Goal: Task Accomplishment & Management: Use online tool/utility

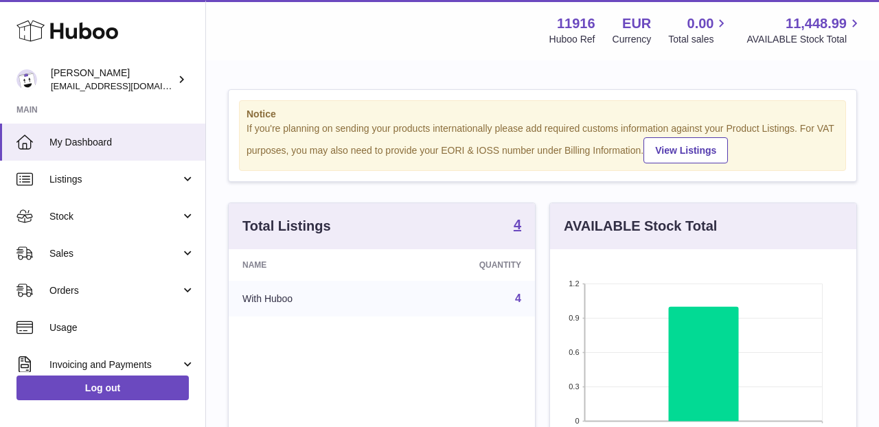
scroll to position [214, 306]
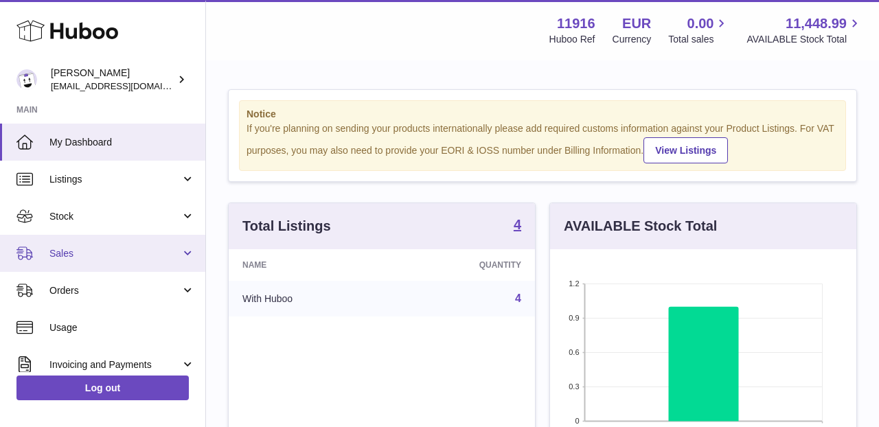
click at [181, 262] on link "Sales" at bounding box center [102, 253] width 205 height 37
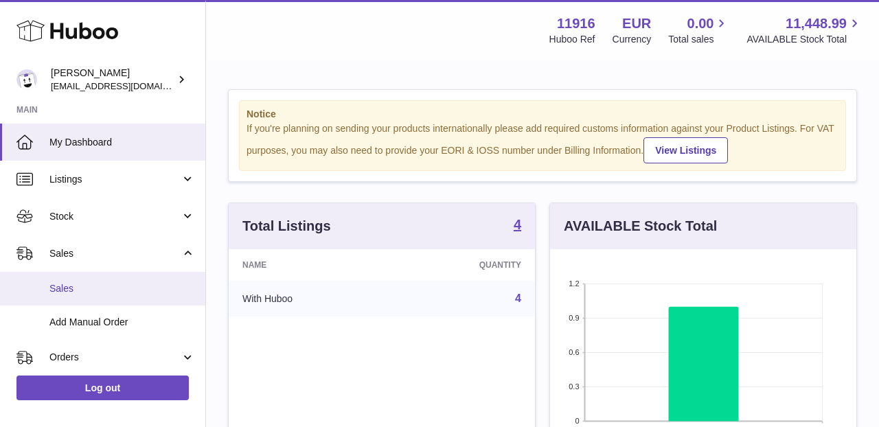
click at [172, 284] on span "Sales" at bounding box center [122, 288] width 146 height 13
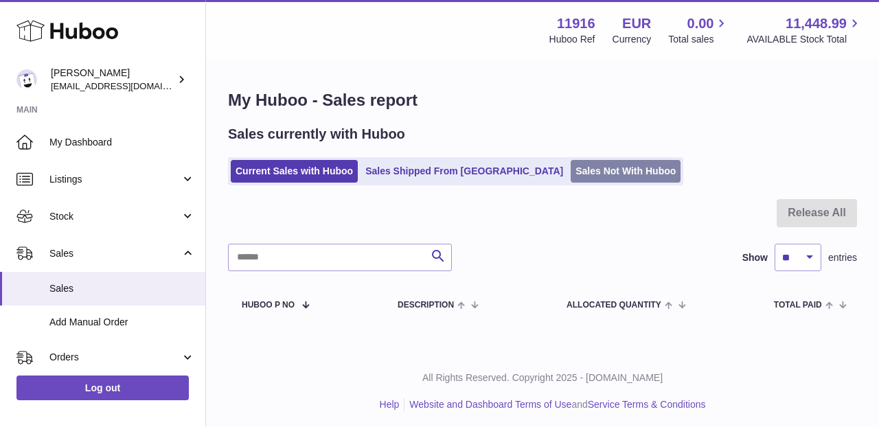
click at [571, 169] on link "Sales Not With Huboo" at bounding box center [626, 171] width 110 height 23
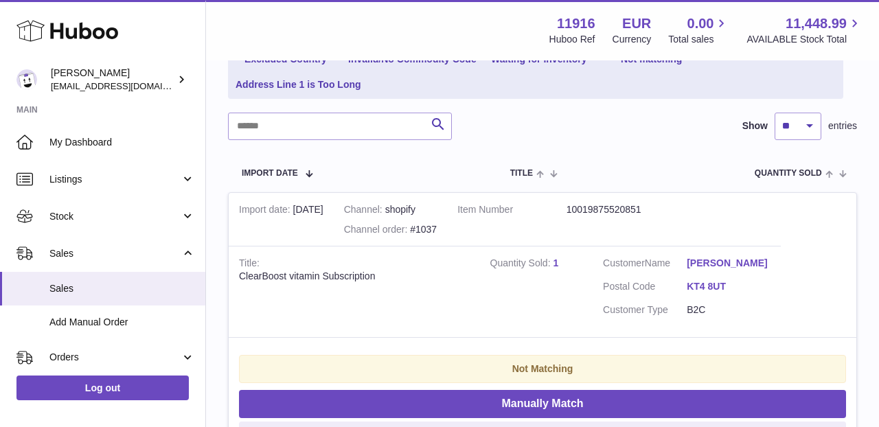
scroll to position [242, 0]
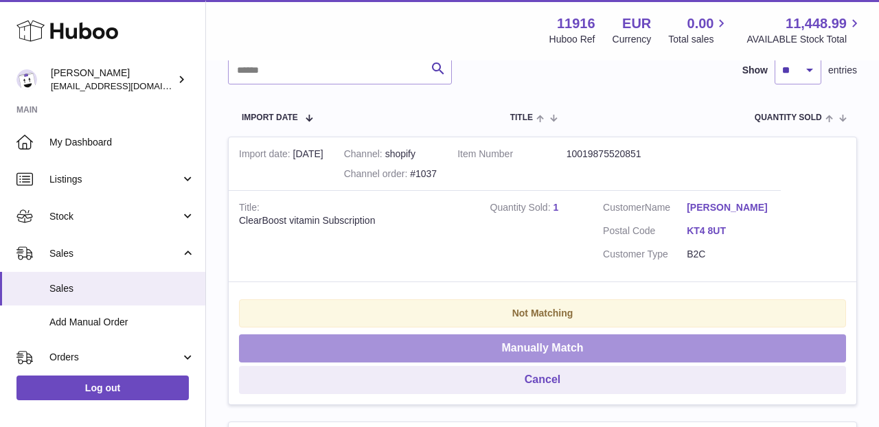
click at [559, 341] on button "Manually Match" at bounding box center [542, 348] width 607 height 28
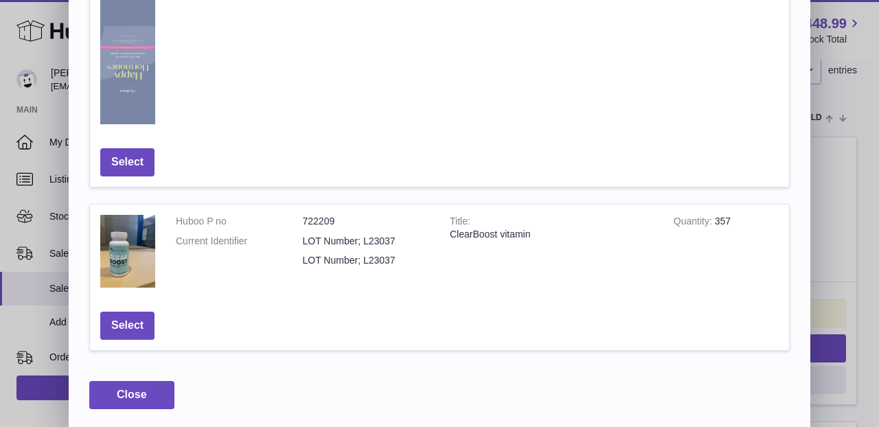
scroll to position [846, 0]
click at [128, 328] on button "Select" at bounding box center [127, 326] width 54 height 28
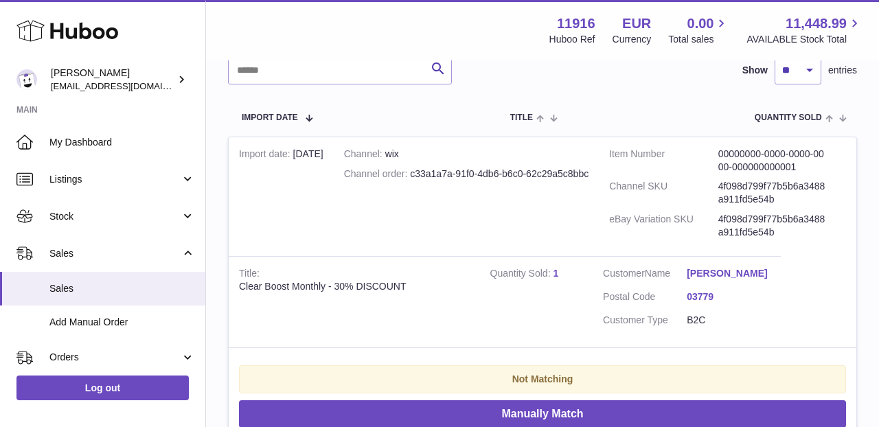
scroll to position [280, 0]
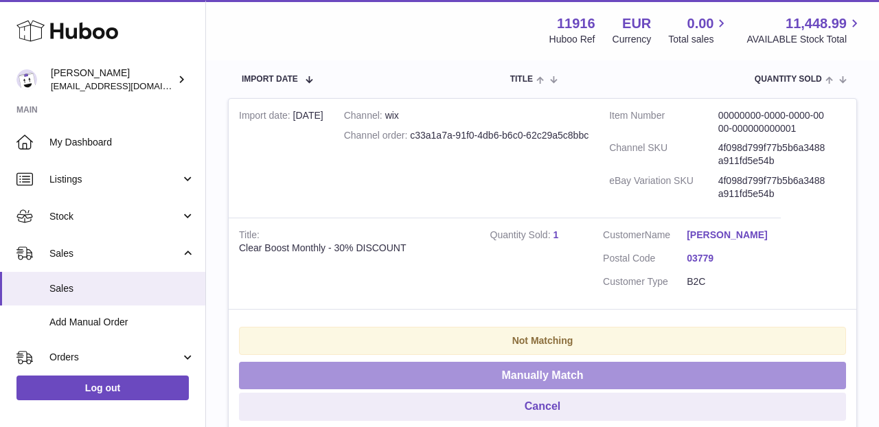
click at [508, 376] on button "Manually Match" at bounding box center [542, 376] width 607 height 28
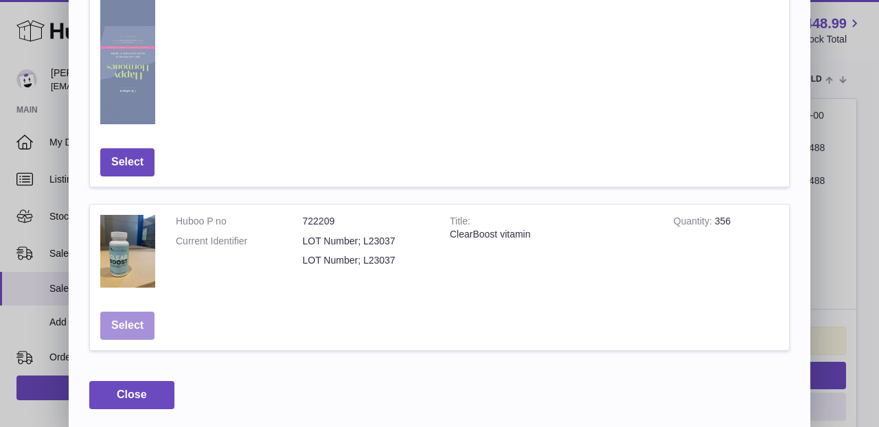
scroll to position [846, 0]
click at [105, 317] on button "Select" at bounding box center [127, 326] width 54 height 28
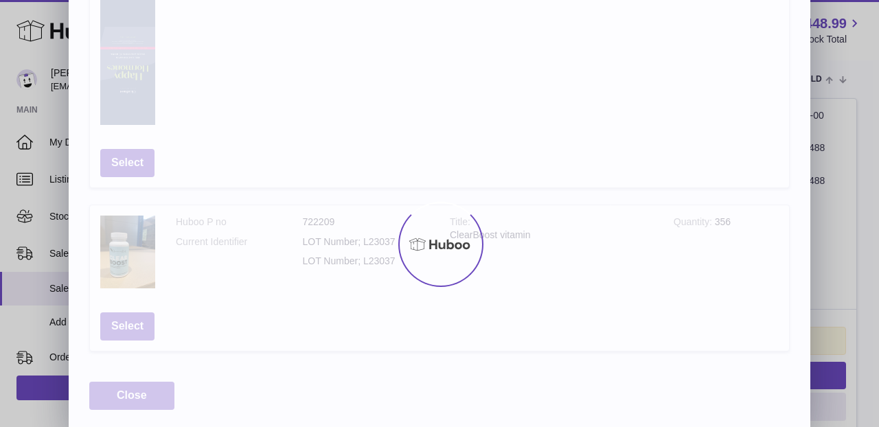
scroll to position [0, 0]
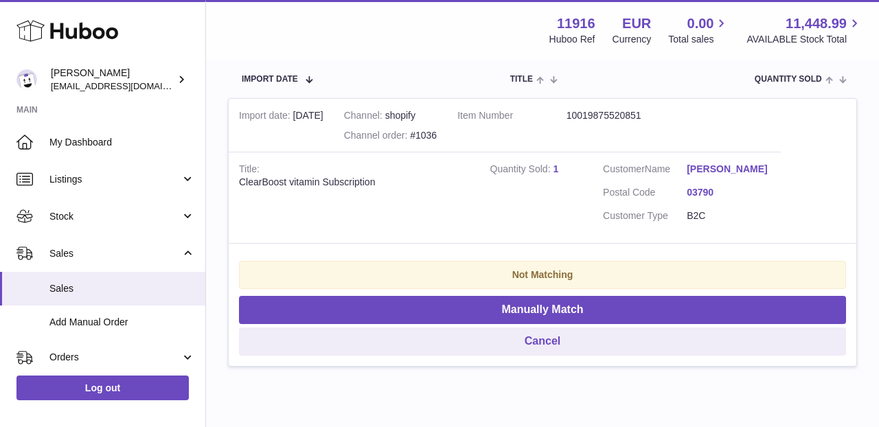
click at [553, 163] on link "1" at bounding box center [555, 168] width 5 height 11
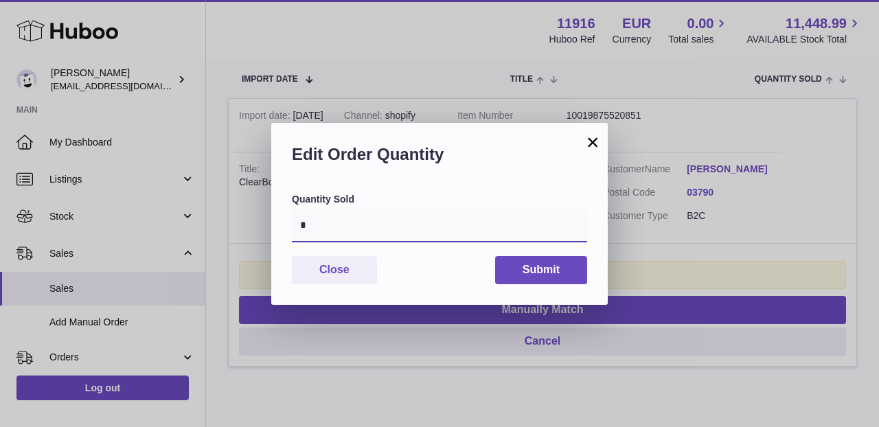
click at [359, 227] on input "*" at bounding box center [439, 225] width 295 height 33
type input "*"
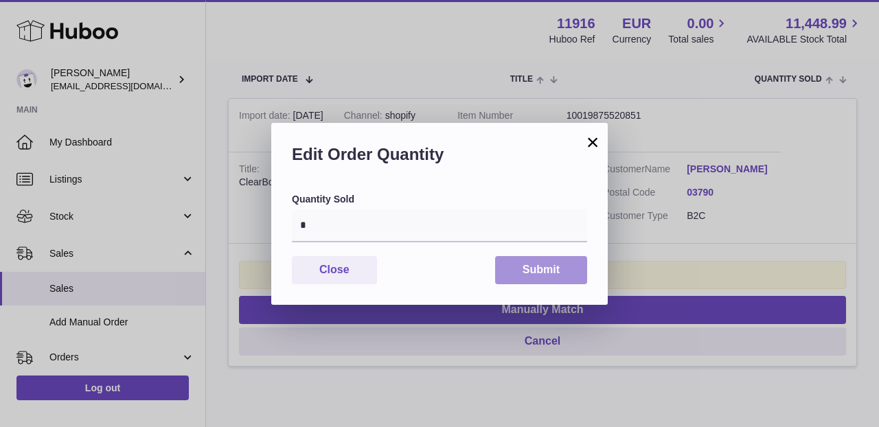
click at [540, 268] on button "Submit" at bounding box center [541, 270] width 92 height 28
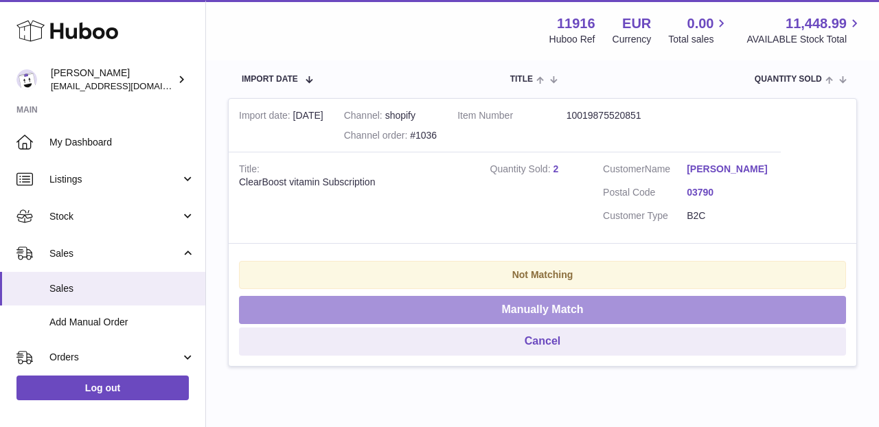
click at [517, 302] on button "Manually Match" at bounding box center [542, 310] width 607 height 28
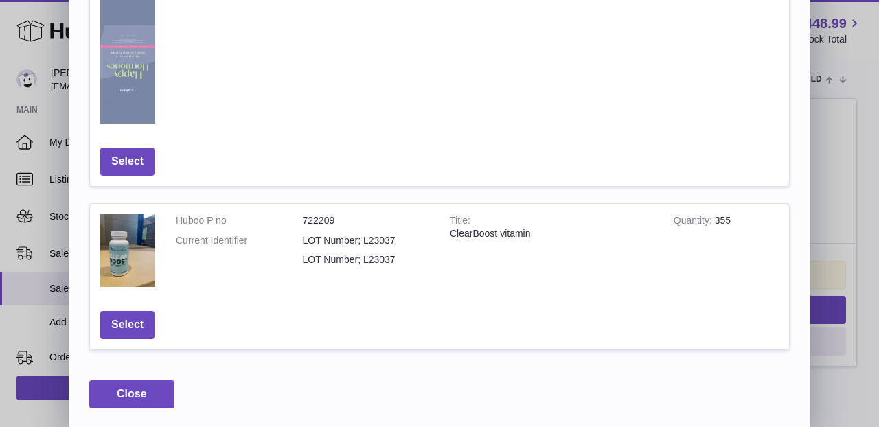
scroll to position [846, 0]
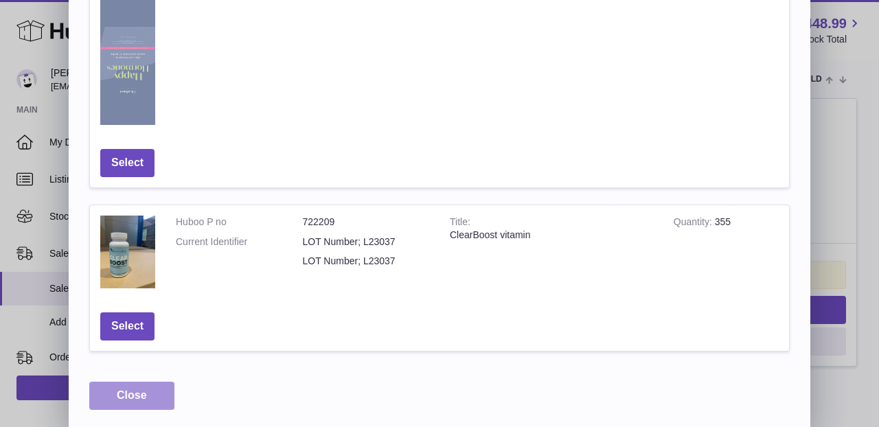
click at [113, 391] on button "Close" at bounding box center [131, 396] width 85 height 28
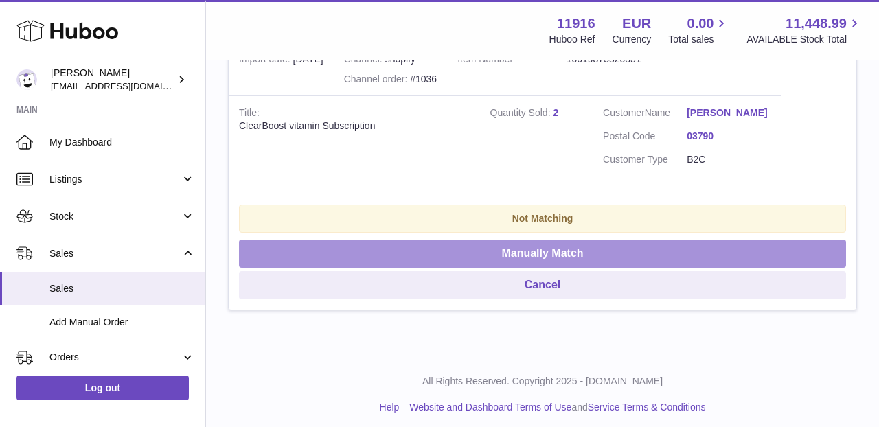
scroll to position [336, 0]
click at [432, 247] on button "Manually Match" at bounding box center [542, 254] width 607 height 28
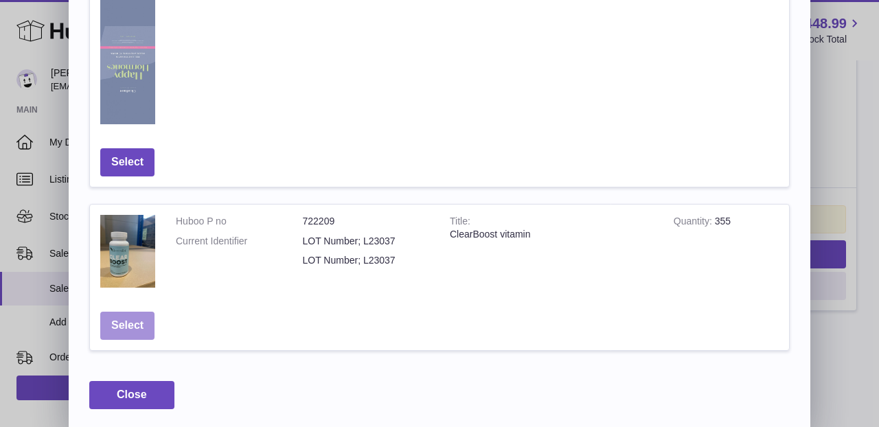
scroll to position [846, 0]
click at [114, 322] on button "Select" at bounding box center [127, 326] width 54 height 28
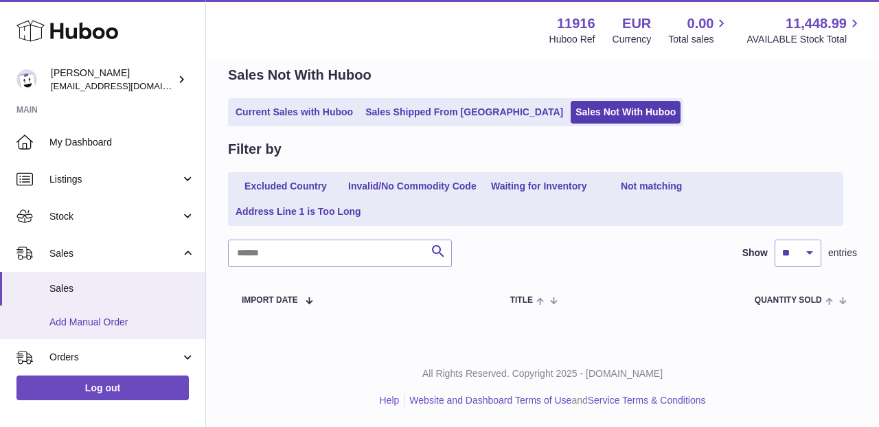
scroll to position [56, 0]
